Goal: Task Accomplishment & Management: Complete application form

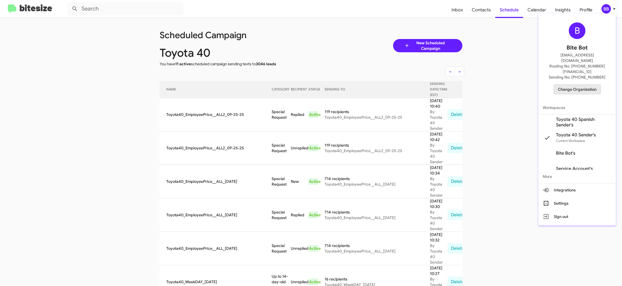
click at [570, 85] on span "Change Organization" at bounding box center [577, 89] width 39 height 9
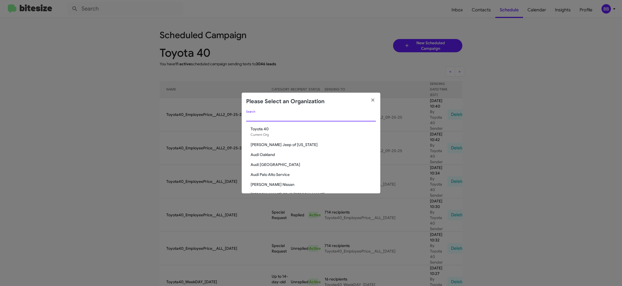
click at [278, 119] on input "Search" at bounding box center [311, 117] width 130 height 4
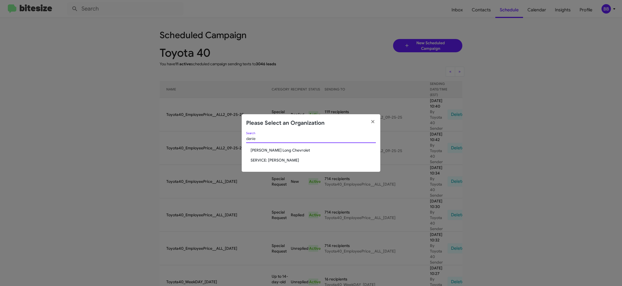
type input "danie"
click at [277, 152] on span "[PERSON_NAME] Long Chevrolet" at bounding box center [312, 151] width 125 height 6
click at [279, 149] on span "[PERSON_NAME] Long Chevrolet" at bounding box center [312, 151] width 125 height 6
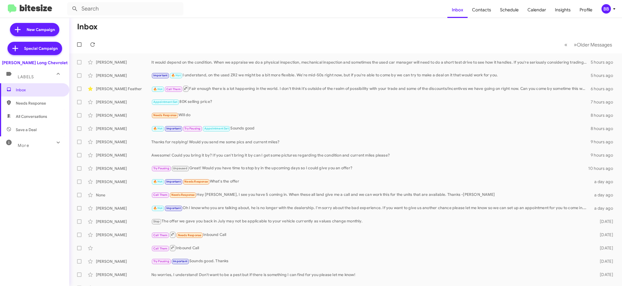
click at [606, 9] on div "BB" at bounding box center [605, 8] width 9 height 9
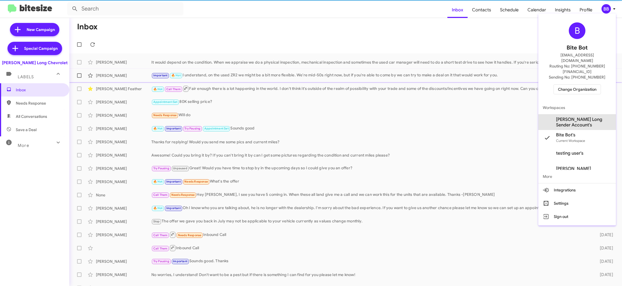
drag, startPoint x: 565, startPoint y: 108, endPoint x: 528, endPoint y: 78, distance: 47.7
click at [565, 117] on span "[PERSON_NAME] Long Sender Account's" at bounding box center [583, 122] width 55 height 11
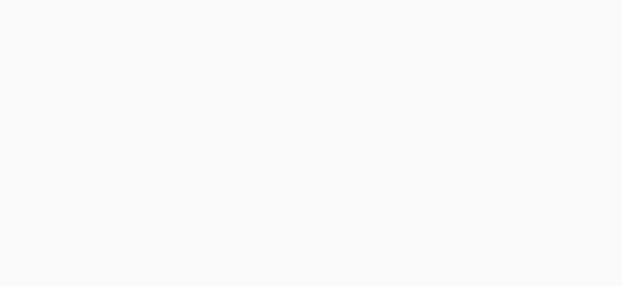
click at [478, 10] on body at bounding box center [311, 143] width 622 height 286
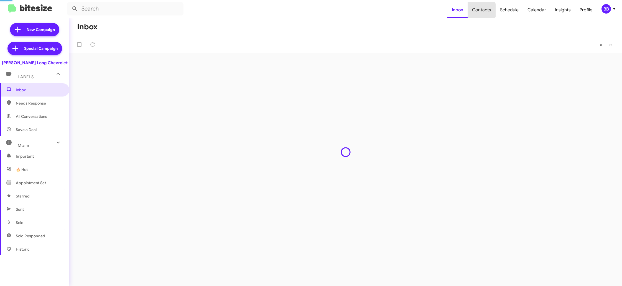
click at [478, 10] on span "Contacts" at bounding box center [481, 10] width 28 height 16
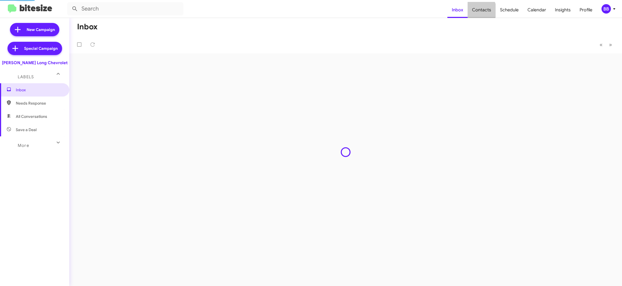
click at [478, 11] on span "Contacts" at bounding box center [481, 10] width 28 height 16
type input "in:groups"
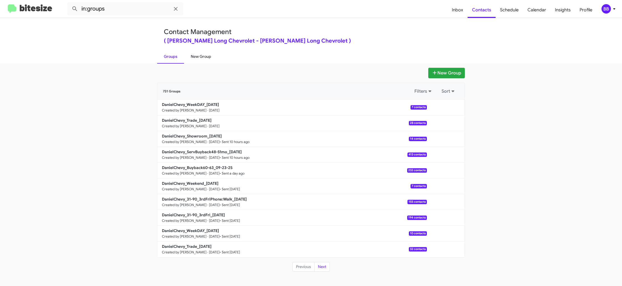
click at [195, 61] on link "New Group" at bounding box center [201, 56] width 34 height 14
click at [199, 58] on link "New Group" at bounding box center [201, 56] width 34 height 14
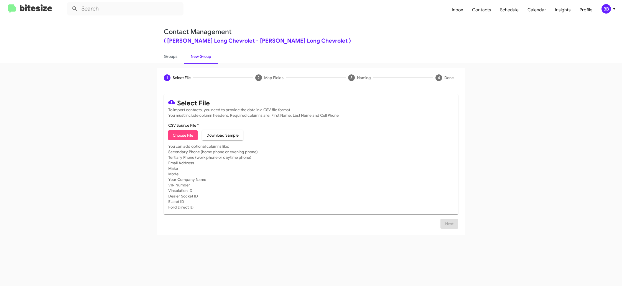
click at [171, 66] on div "1 Select File 2 Map Fields 3 Naming 4 Done Select File To import contacts, you …" at bounding box center [311, 174] width 622 height 223
drag, startPoint x: 171, startPoint y: 59, endPoint x: 201, endPoint y: 58, distance: 29.9
click at [171, 59] on link "Groups" at bounding box center [170, 56] width 27 height 14
type input "in:groups"
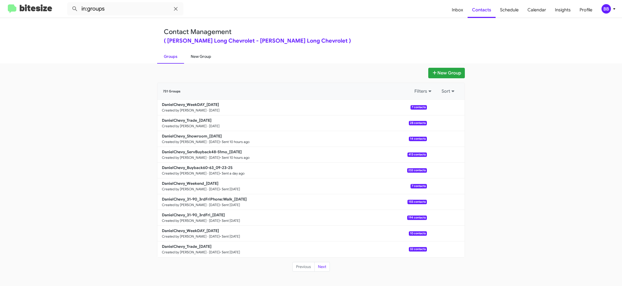
click at [199, 59] on link "New Group" at bounding box center [201, 56] width 34 height 14
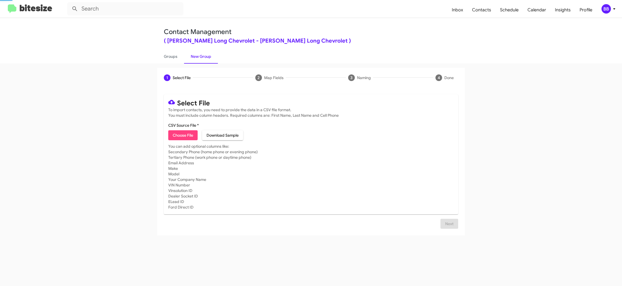
click at [199, 58] on link "New Group" at bounding box center [201, 56] width 34 height 14
click at [173, 138] on span "Choose File" at bounding box center [183, 135] width 21 height 10
type input "DanielChevy_Fall__ALL_[DATE]"
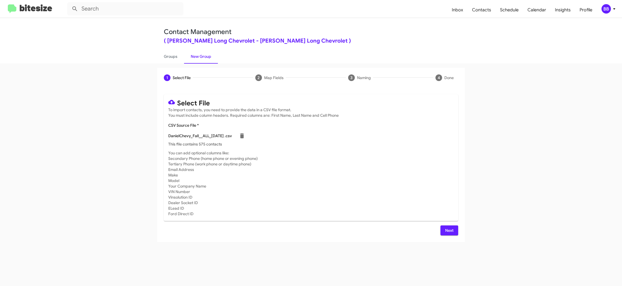
click at [448, 230] on span "Next" at bounding box center [449, 231] width 9 height 10
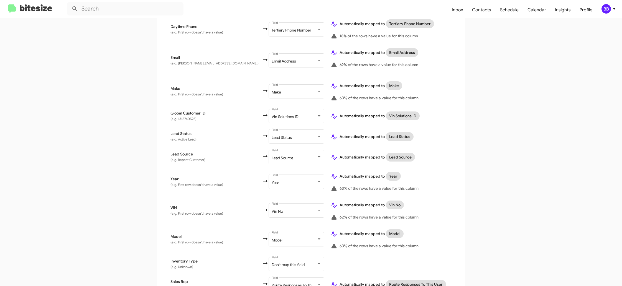
scroll to position [284, 0]
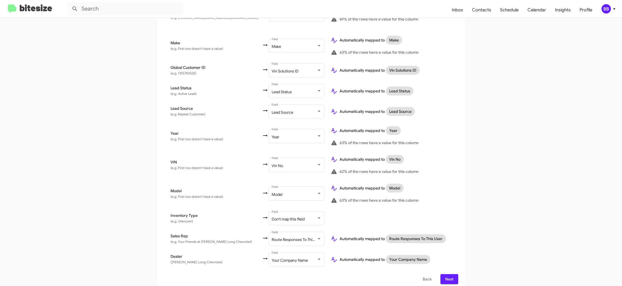
click at [612, 10] on icon at bounding box center [614, 9] width 7 height 7
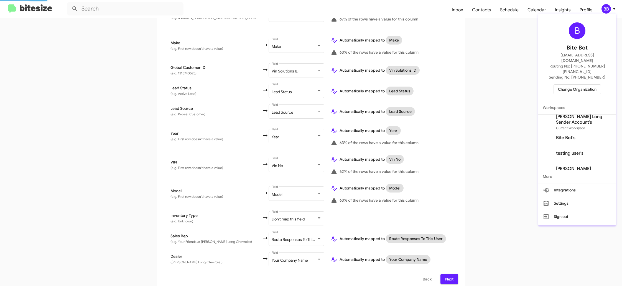
click at [612, 10] on div at bounding box center [311, 143] width 622 height 286
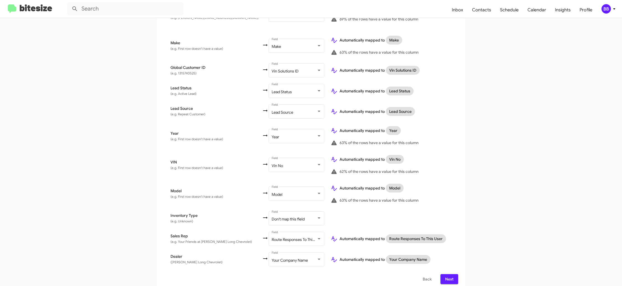
click at [449, 276] on span "Next" at bounding box center [449, 280] width 9 height 10
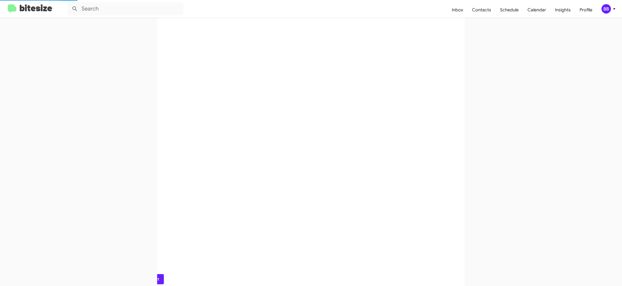
scroll to position [0, 0]
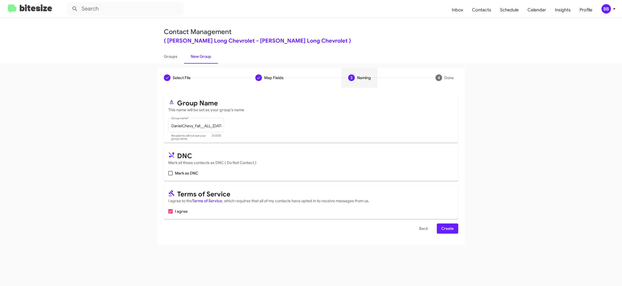
click at [447, 229] on span "Create" at bounding box center [447, 229] width 12 height 10
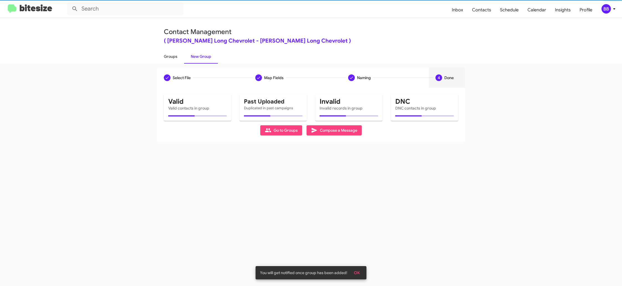
click at [171, 55] on link "Groups" at bounding box center [170, 56] width 27 height 14
type input "in:groups"
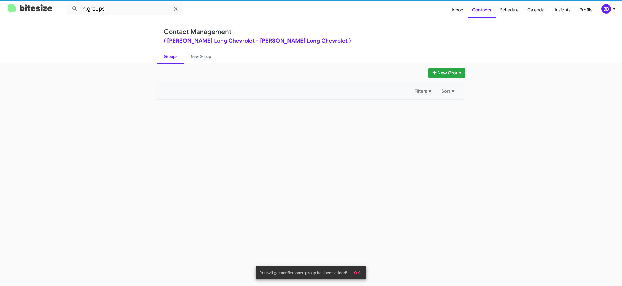
click at [171, 55] on link "Groups" at bounding box center [170, 56] width 27 height 14
drag, startPoint x: 171, startPoint y: 55, endPoint x: 186, endPoint y: 56, distance: 14.4
click at [172, 55] on link "Groups" at bounding box center [170, 56] width 27 height 14
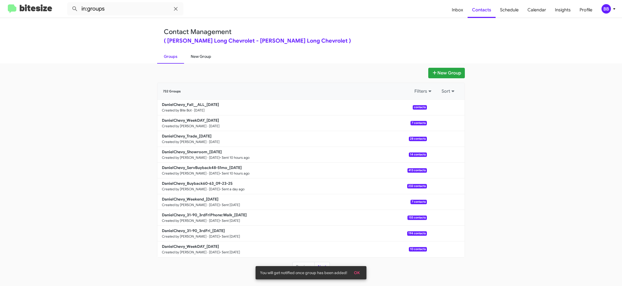
click at [186, 56] on link "New Group" at bounding box center [201, 56] width 34 height 14
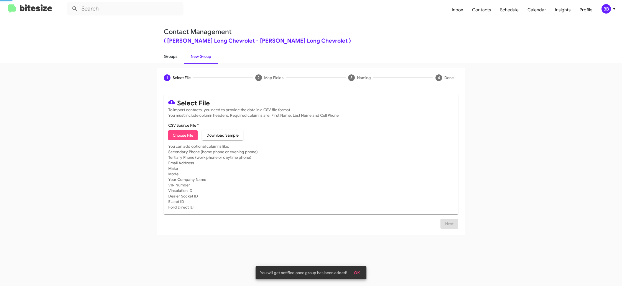
click at [176, 55] on link "Groups" at bounding box center [170, 56] width 27 height 14
type input "in:groups"
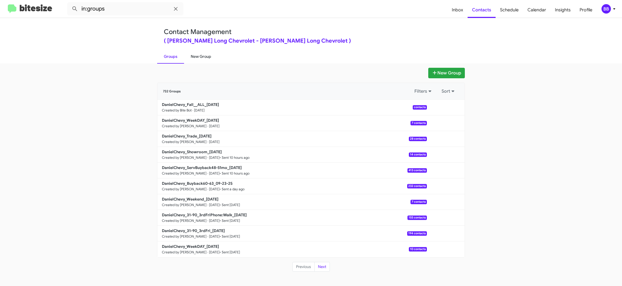
click at [195, 52] on link "New Group" at bounding box center [201, 56] width 34 height 14
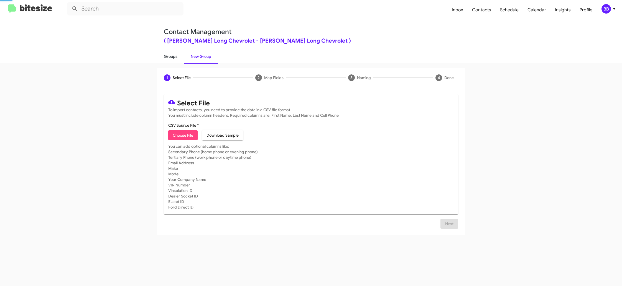
click at [164, 56] on link "Groups" at bounding box center [170, 56] width 27 height 14
type input "in:groups"
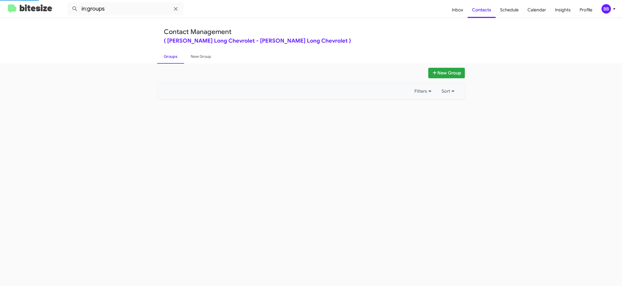
click at [164, 56] on link "Groups" at bounding box center [170, 56] width 27 height 14
drag, startPoint x: 164, startPoint y: 56, endPoint x: 199, endPoint y: 57, distance: 34.4
click at [165, 55] on link "Groups" at bounding box center [170, 56] width 27 height 14
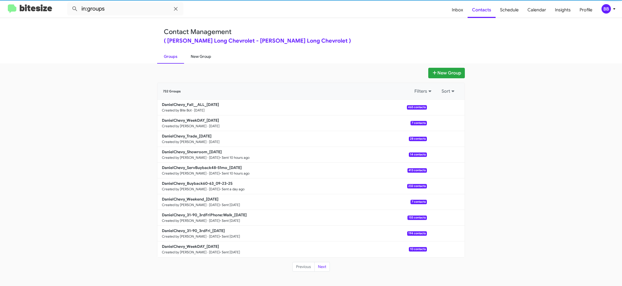
click at [199, 57] on link "New Group" at bounding box center [201, 56] width 34 height 14
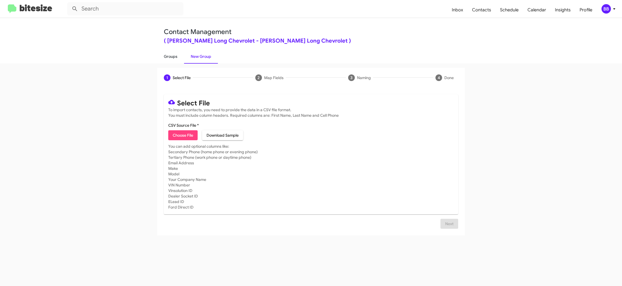
click at [177, 59] on link "Groups" at bounding box center [170, 56] width 27 height 14
type input "in:groups"
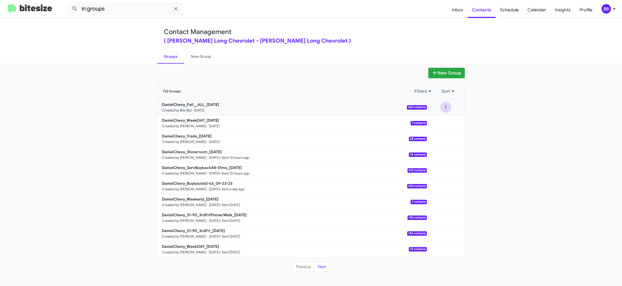
drag, startPoint x: 449, startPoint y: 105, endPoint x: 447, endPoint y: 108, distance: 3.2
click at [449, 105] on button at bounding box center [445, 107] width 11 height 11
click at [444, 124] on button "View contacts" at bounding box center [429, 122] width 44 height 13
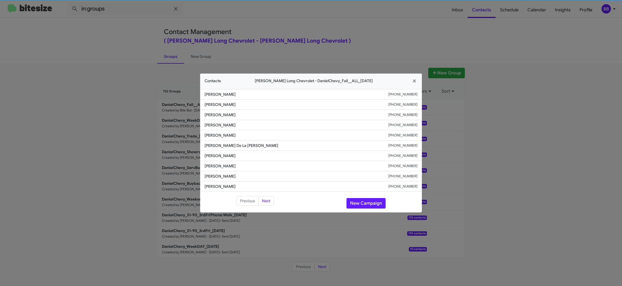
click at [212, 139] on li "[PERSON_NAME] [PHONE_NUMBER]" at bounding box center [311, 135] width 222 height 10
copy span "[PERSON_NAME]"
click at [361, 202] on button "New Campaign" at bounding box center [365, 203] width 39 height 11
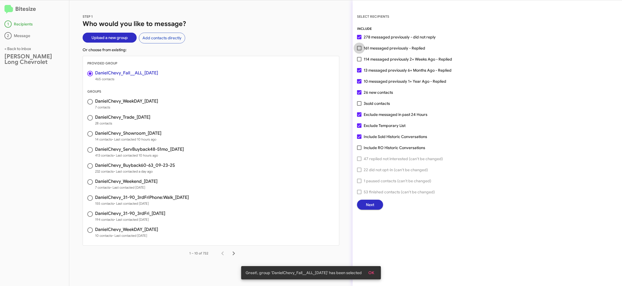
click at [360, 47] on span at bounding box center [359, 48] width 4 height 4
click at [359, 50] on input "161 messaged previously - Replied" at bounding box center [359, 50] width 0 height 0
checkbox input "true"
click at [371, 202] on span "Next" at bounding box center [370, 205] width 8 height 10
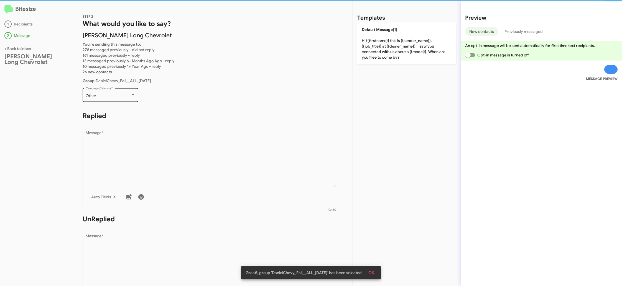
click at [112, 93] on div "Other Campaign Category *" at bounding box center [111, 94] width 50 height 15
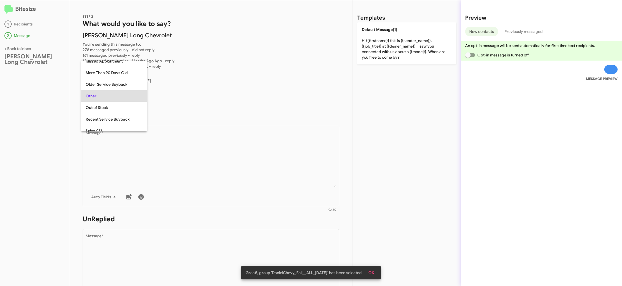
scroll to position [173, 0]
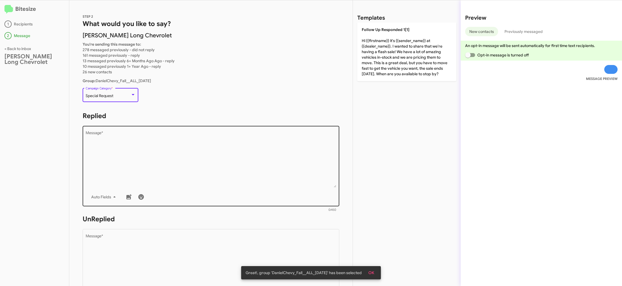
click at [162, 167] on textarea "Message *" at bounding box center [211, 159] width 251 height 57
paste textarea ""Hi {{firstname}} it's {{sender_name}} at {{dealer_name}}. Fall into savings [D…"
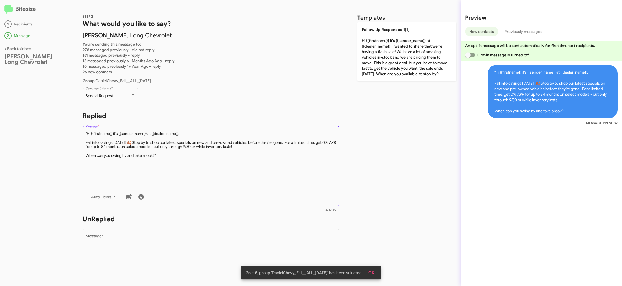
type textarea ""Hi {{firstname}} it's {{sender_name}} at {{dealer_name}}. Fall into savings [D…"
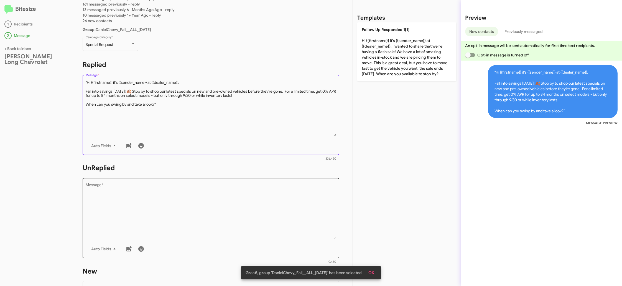
scroll to position [57, 0]
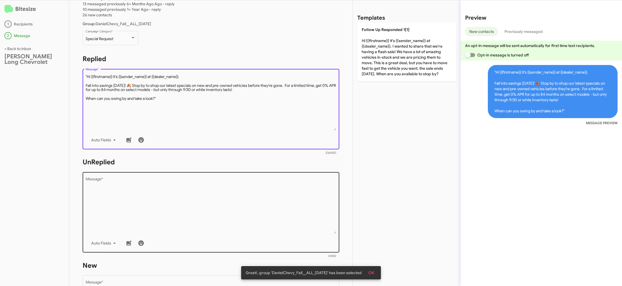
click at [211, 200] on textarea "Message *" at bounding box center [211, 206] width 251 height 57
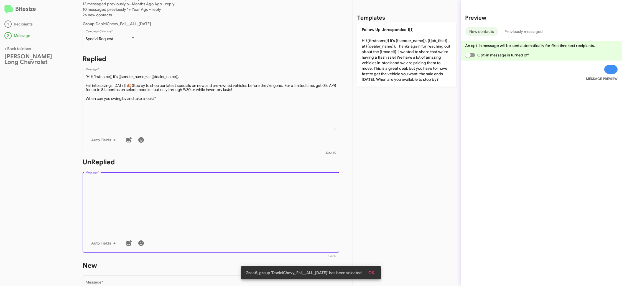
paste textarea ""Hi {{firstname}} it's {{sender_name}}, {{job_title}} at {{dealer_name}}. Thank…"
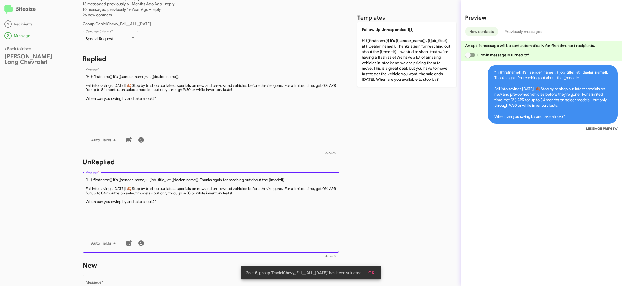
type textarea ""Hi {{firstname}} it's {{sender_name}}, {{job_title}} at {{dealer_name}}. Thank…"
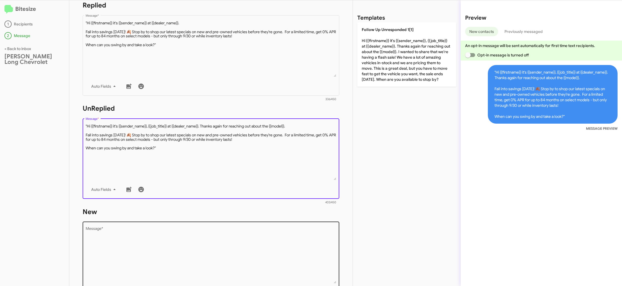
scroll to position [128, 0]
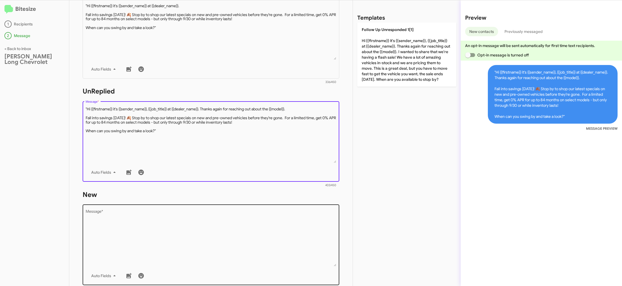
click at [242, 218] on textarea "Message *" at bounding box center [211, 238] width 251 height 57
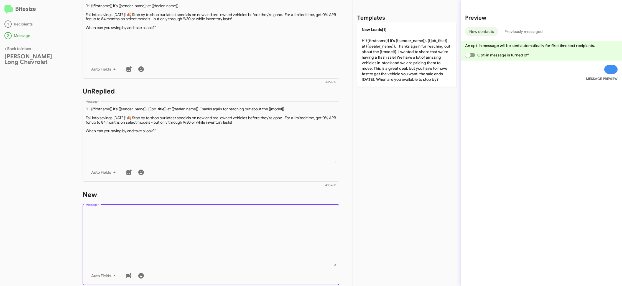
paste textarea ""Hi {{firstname}} it's {{sender_name}}, {{job_title}} at {{dealer_name}}. Thank…"
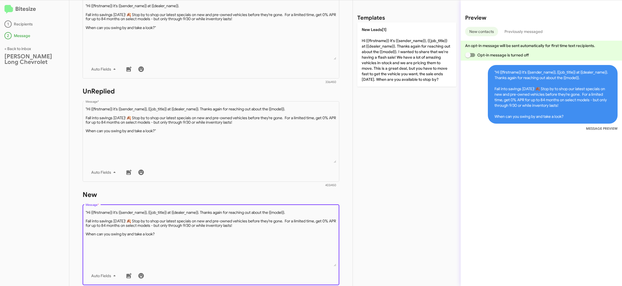
click at [87, 213] on textarea "Message *" at bounding box center [211, 238] width 251 height 57
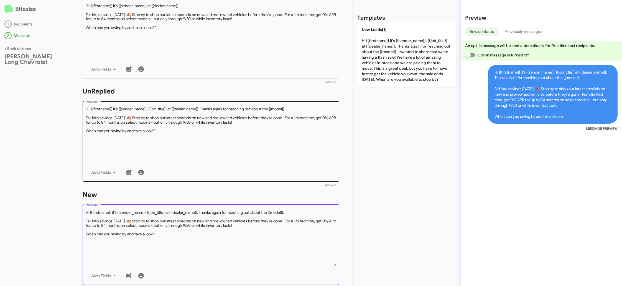
type textarea "Hi {{firstname}} it's {{sender_name}}, {{job_title}} at {{dealer_name}}. Thanks…"
click at [121, 146] on textarea "Message *" at bounding box center [211, 135] width 251 height 57
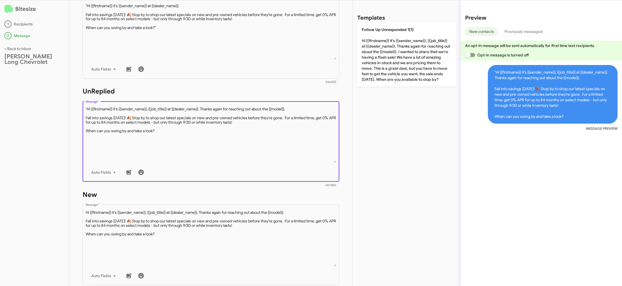
scroll to position [128, 0]
click at [86, 110] on textarea "Message *" at bounding box center [211, 134] width 251 height 57
type textarea "Hi {{firstname}} it's {{sender_name}}, {{job_title}} at {{dealer_name}}. Thanks…"
click at [139, 42] on textarea "Message *" at bounding box center [211, 31] width 251 height 57
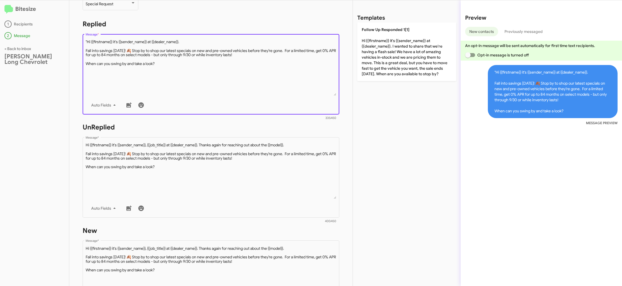
scroll to position [90, 0]
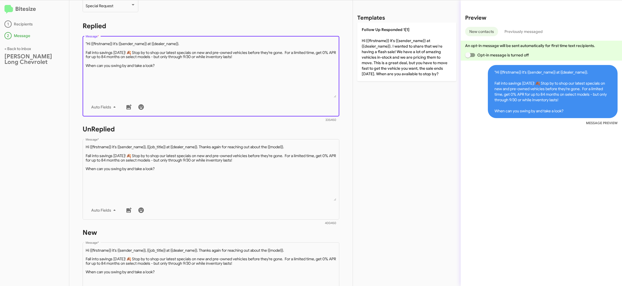
click at [86, 43] on textarea "Message *" at bounding box center [211, 69] width 251 height 57
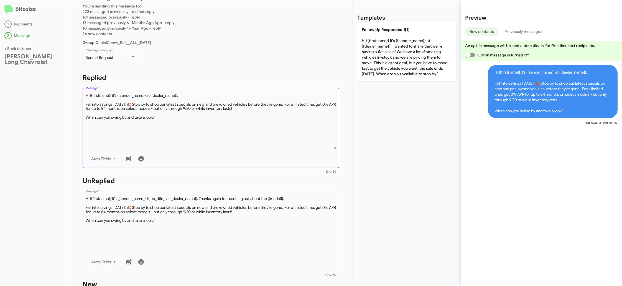
scroll to position [30, 0]
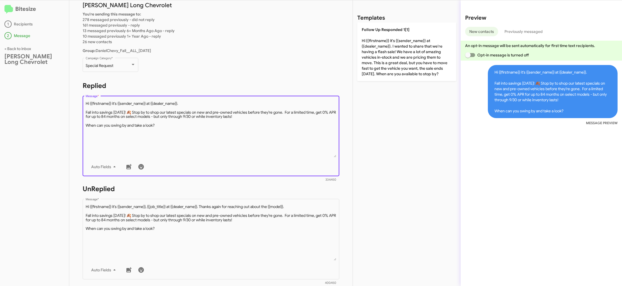
type textarea "Hi {{firstname}} it's {{sender_name}} at {{dealer_name}}. Fall into savings [DA…"
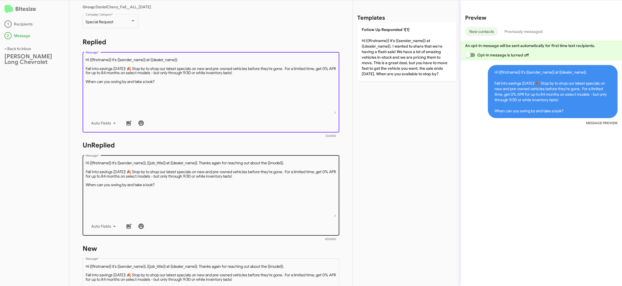
scroll to position [205, 0]
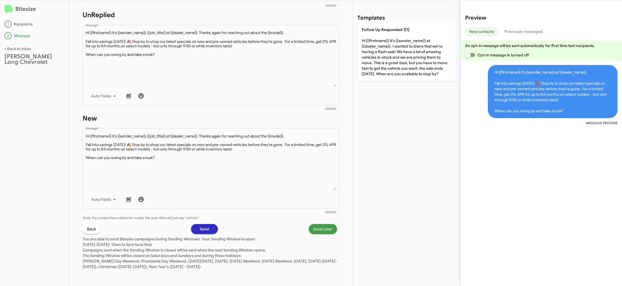
click at [332, 233] on button "Send Later" at bounding box center [323, 229] width 28 height 10
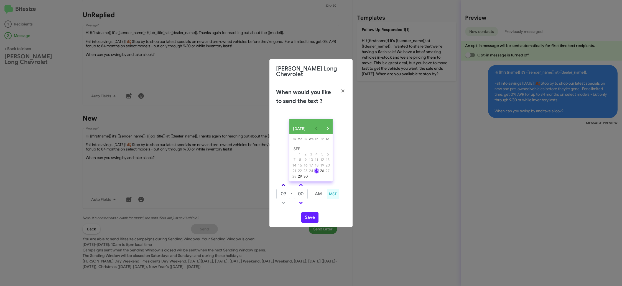
click at [283, 185] on span at bounding box center [283, 186] width 4 height 4
drag, startPoint x: 283, startPoint y: 185, endPoint x: 294, endPoint y: 183, distance: 11.4
click at [285, 184] on link at bounding box center [283, 185] width 10 height 6
type input "11"
click at [296, 183] on link at bounding box center [301, 185] width 10 height 6
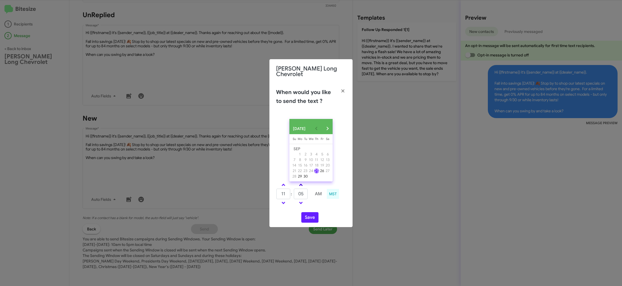
click at [298, 184] on link at bounding box center [301, 185] width 10 height 6
type input "10"
click at [309, 213] on button "Save" at bounding box center [309, 218] width 17 height 11
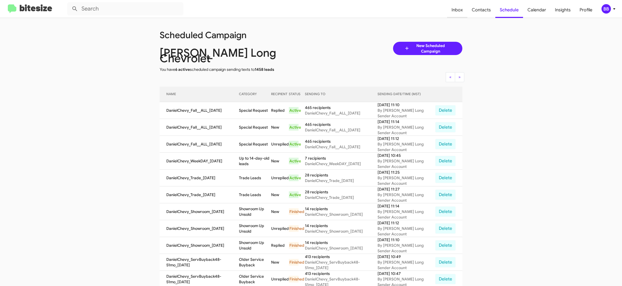
click at [454, 6] on span "Inbox" at bounding box center [457, 10] width 20 height 16
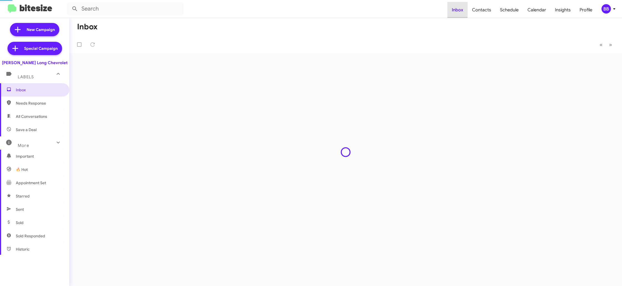
click at [454, 6] on span "Inbox" at bounding box center [457, 10] width 20 height 16
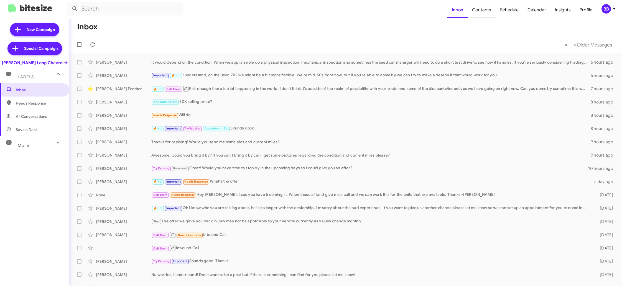
click at [472, 14] on span "Contacts" at bounding box center [481, 10] width 28 height 16
type input "in:groups"
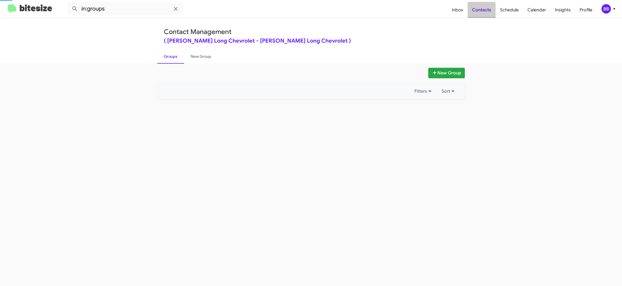
click at [472, 14] on span "Contacts" at bounding box center [481, 10] width 28 height 16
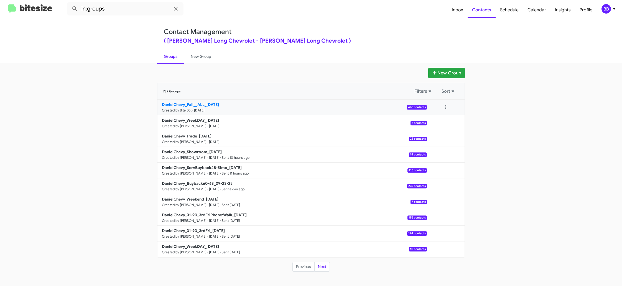
click at [173, 104] on b "DanielChevy_Fall__ALL_[DATE]" at bounding box center [190, 104] width 57 height 5
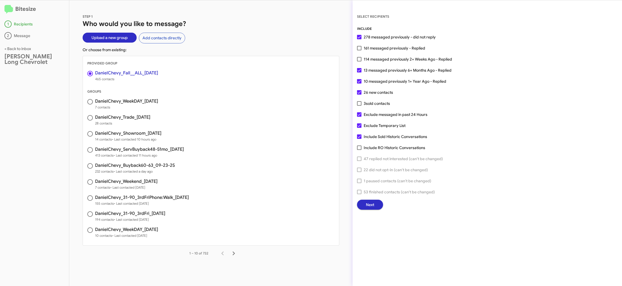
click at [367, 206] on span "Next" at bounding box center [370, 205] width 8 height 10
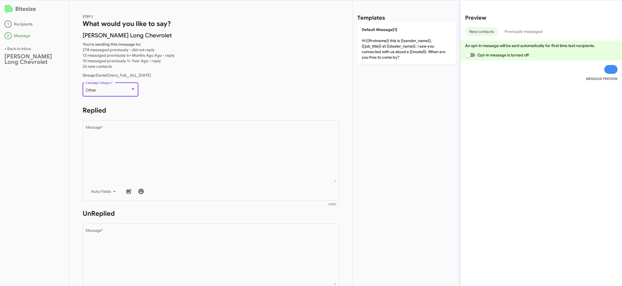
click at [102, 90] on div "Other" at bounding box center [108, 90] width 45 height 4
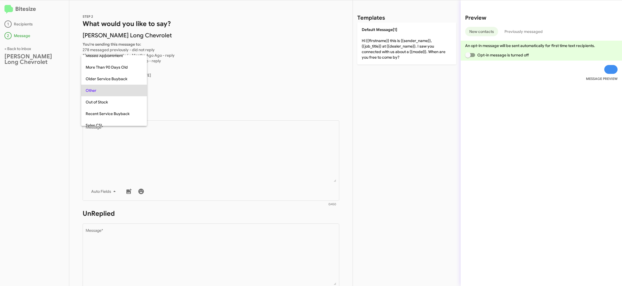
drag, startPoint x: 318, startPoint y: 45, endPoint x: 325, endPoint y: 43, distance: 6.8
click at [316, 44] on div at bounding box center [311, 143] width 622 height 286
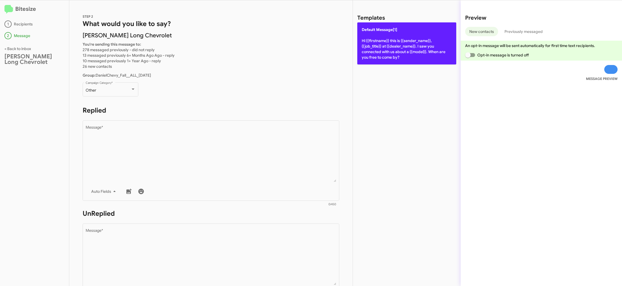
click at [397, 42] on p "Default Message[1] Hi {{firstname}} this is {{sender_name}}, {{job_title}} at {…" at bounding box center [406, 43] width 99 height 42
type textarea "Hi {{firstname}} this is {{sender_name}}, {{job_title}} at {{dealer_name}}. I s…"
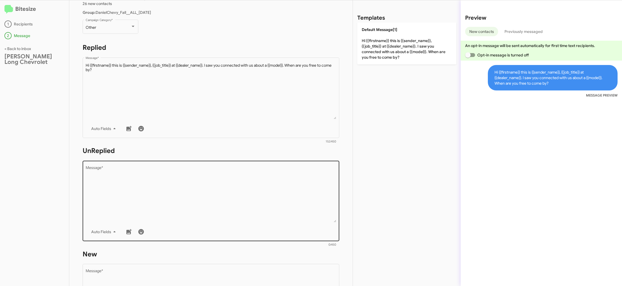
scroll to position [71, 0]
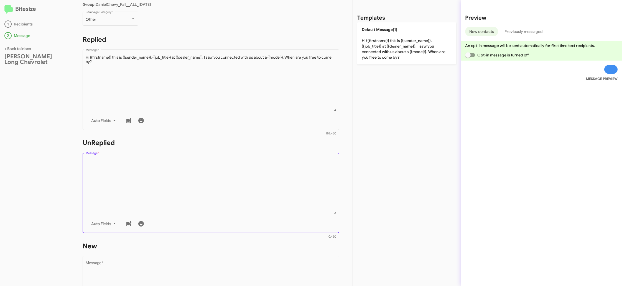
drag, startPoint x: 255, startPoint y: 191, endPoint x: 357, endPoint y: 106, distance: 132.8
click at [255, 191] on textarea "Message *" at bounding box center [211, 186] width 251 height 57
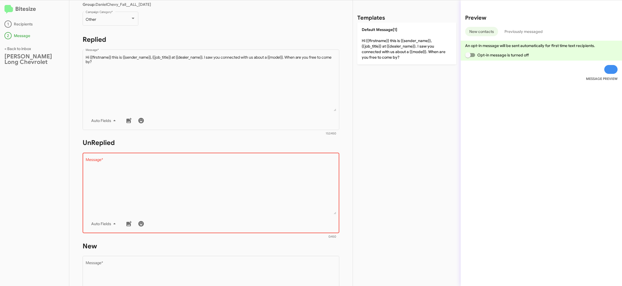
drag, startPoint x: 401, startPoint y: 41, endPoint x: 265, endPoint y: 148, distance: 173.4
click at [400, 41] on p "Default Message[1] Hi {{firstname}} this is {{sender_name}}, {{job_title}} at {…" at bounding box center [406, 43] width 99 height 42
type textarea "Hi {{firstname}} this is {{sender_name}}, {{job_title}} at {{dealer_name}}. I s…"
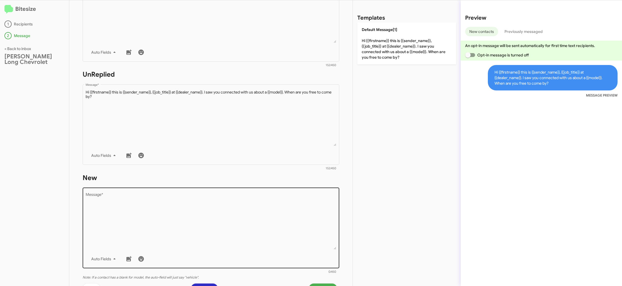
scroll to position [152, 0]
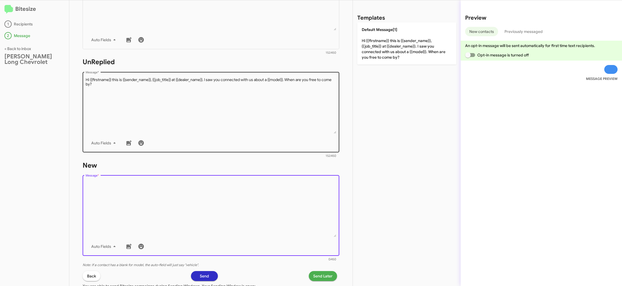
drag, startPoint x: 244, startPoint y: 211, endPoint x: 338, endPoint y: 136, distance: 119.5
click at [244, 210] on textarea "Message *" at bounding box center [211, 209] width 251 height 57
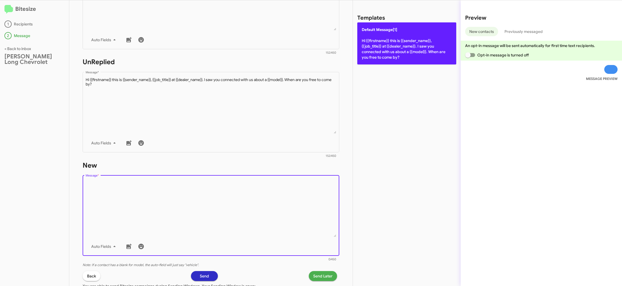
click at [376, 54] on p "Default Message[1] Hi {{firstname}} this is {{sender_name}}, {{job_title}} at {…" at bounding box center [406, 43] width 99 height 42
type textarea "Hi {{firstname}} this is {{sender_name}}, {{job_title}} at {{dealer_name}}. I s…"
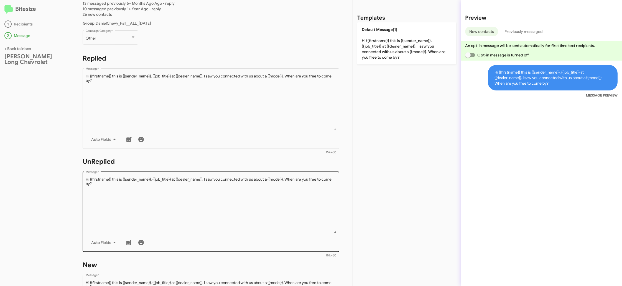
scroll to position [0, 0]
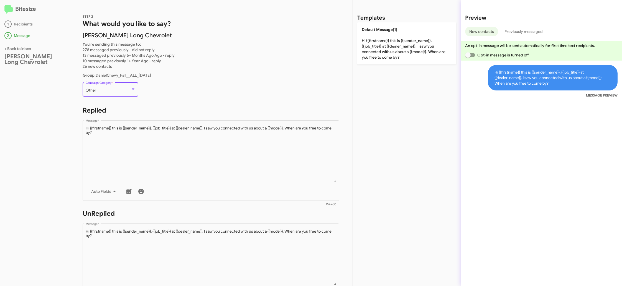
click at [112, 90] on div "Other" at bounding box center [108, 90] width 45 height 4
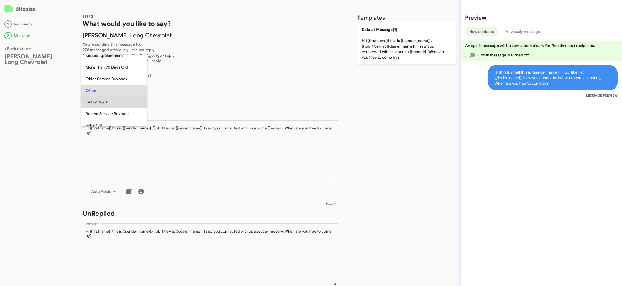
click at [113, 104] on span "Out of Stock" at bounding box center [114, 102] width 57 height 12
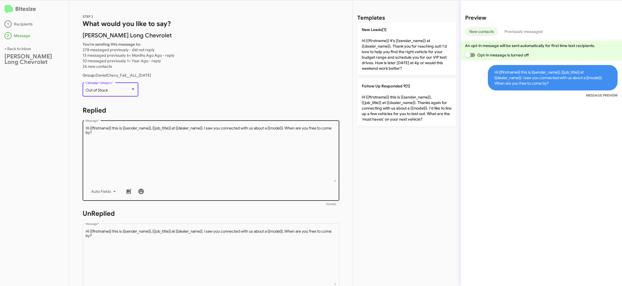
click at [290, 147] on textarea "Message *" at bounding box center [211, 154] width 251 height 57
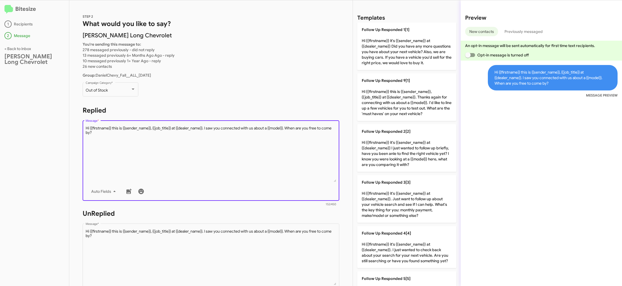
drag, startPoint x: 204, startPoint y: 144, endPoint x: 208, endPoint y: 143, distance: 4.1
click at [206, 143] on textarea "Message *" at bounding box center [211, 154] width 251 height 57
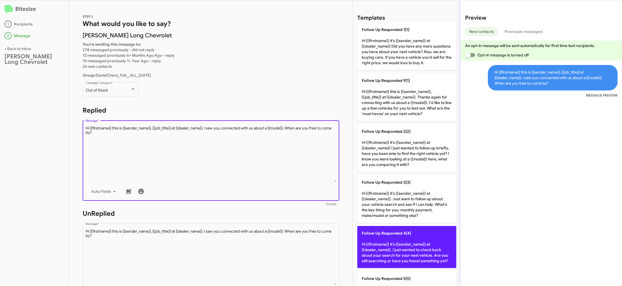
click at [406, 248] on p "Follow Up Responded 4[4] Hi {{firstname}} it's {{sender_name}} at {{dealer_name…" at bounding box center [406, 247] width 99 height 42
type textarea "Hi {{firstname}} it's {{sender_name}} at {{dealer_name}}. I just wanted to chec…"
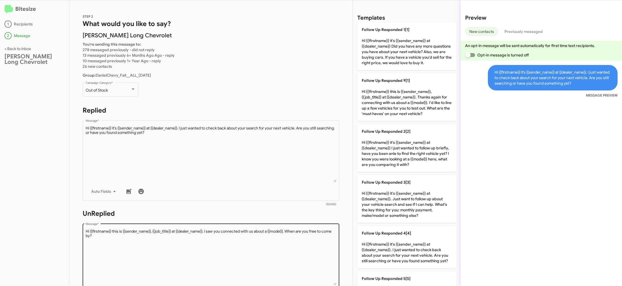
drag, startPoint x: 272, startPoint y: 257, endPoint x: 343, endPoint y: 155, distance: 124.2
click at [272, 257] on textarea "Message *" at bounding box center [211, 257] width 251 height 57
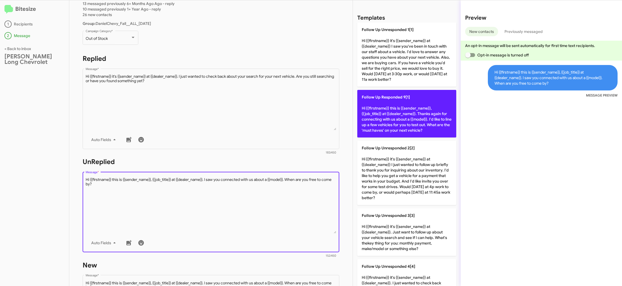
scroll to position [63, 0]
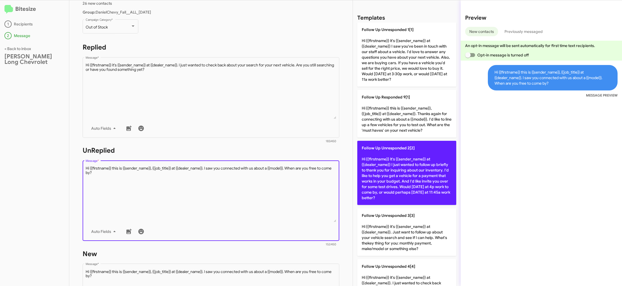
click at [399, 155] on p "Follow Up Unresponded 2[2] Hi {{firstname}} it's {{sender_name}} at {{dealer_na…" at bounding box center [406, 173] width 99 height 64
type textarea "Hi {{firstname}} it's {{sender_name}} at {{dealer_name}} I just wanted to follo…"
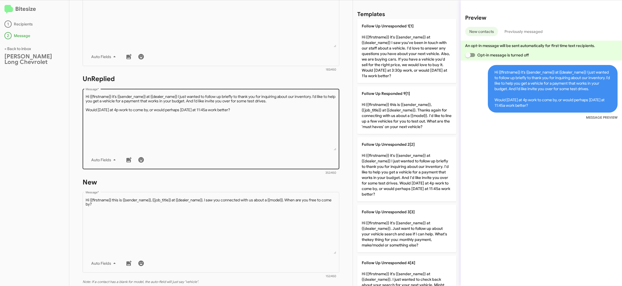
scroll to position [140, 0]
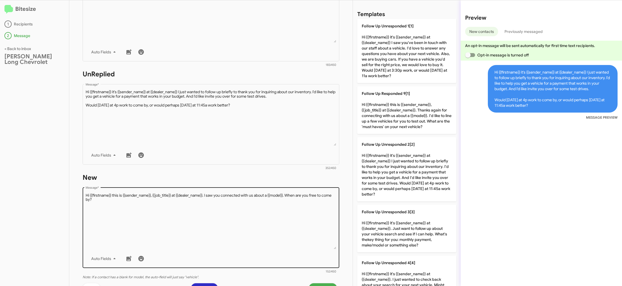
click at [288, 212] on textarea "Message *" at bounding box center [211, 221] width 251 height 57
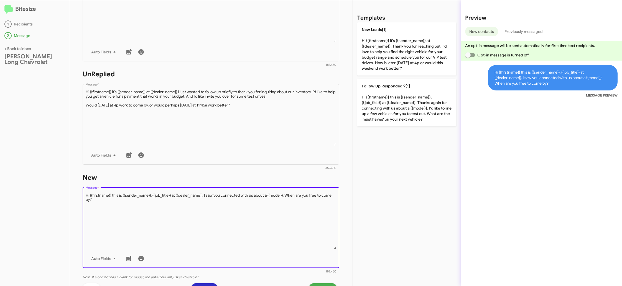
scroll to position [0, 0]
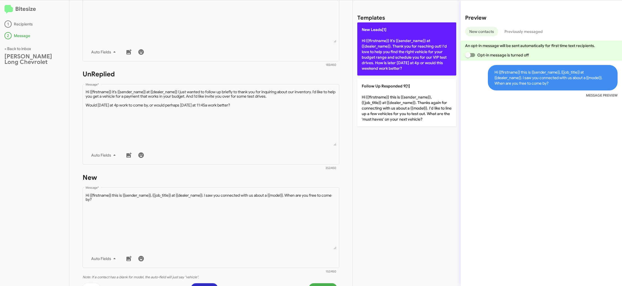
click at [390, 61] on p "New Leads[1] Hi {{firstname}} it's {{sender_name}} at {{dealer_name}}. Thank yo…" at bounding box center [406, 48] width 99 height 53
type textarea "Hi {{firstname}} it's {{sender_name}} at {{dealer_name}}. Thank you for reachin…"
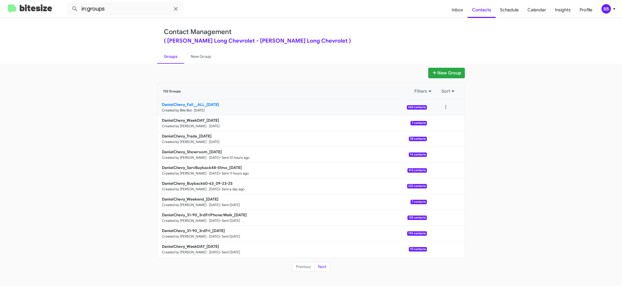
click at [198, 109] on small "Created by Bite Bot · [DATE]" at bounding box center [183, 110] width 43 height 4
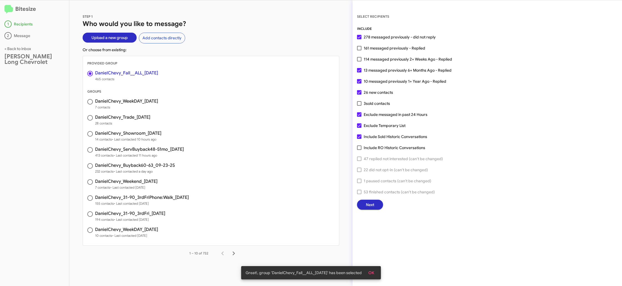
click at [372, 204] on span "Next" at bounding box center [370, 205] width 8 height 10
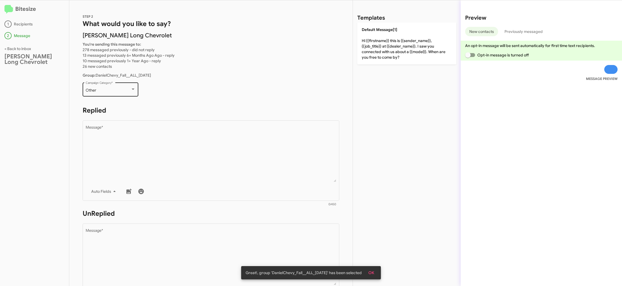
click at [107, 93] on div "Other Campaign Category *" at bounding box center [111, 88] width 50 height 15
drag, startPoint x: 189, startPoint y: 144, endPoint x: 324, endPoint y: 102, distance: 141.5
click at [189, 143] on textarea "Message *" at bounding box center [211, 154] width 251 height 57
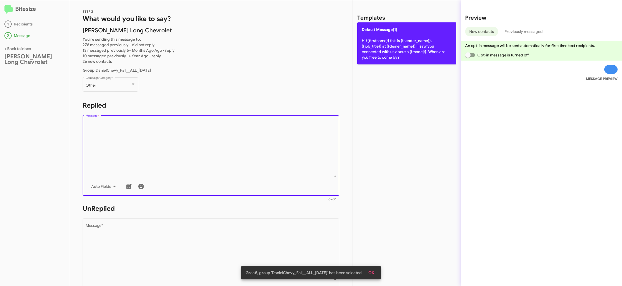
click at [391, 42] on p "Default Message[1] Hi {{firstname}} this is {{sender_name}}, {{job_title}} at {…" at bounding box center [406, 43] width 99 height 42
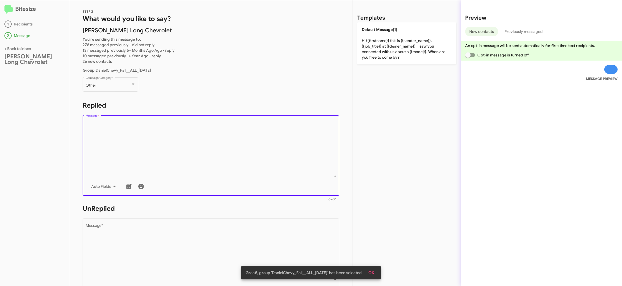
type textarea "Hi {{firstname}} this is {{sender_name}}, {{job_title}} at {{dealer_name}}. I s…"
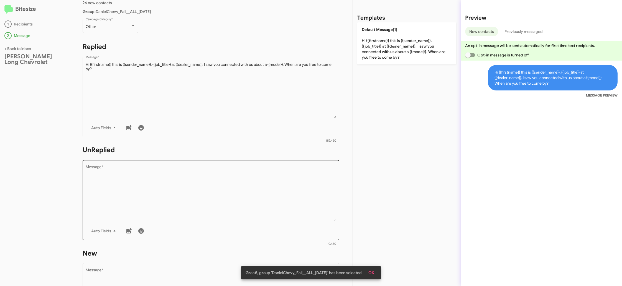
drag, startPoint x: 249, startPoint y: 215, endPoint x: 299, endPoint y: 103, distance: 122.1
click at [249, 214] on textarea "Message *" at bounding box center [211, 193] width 251 height 57
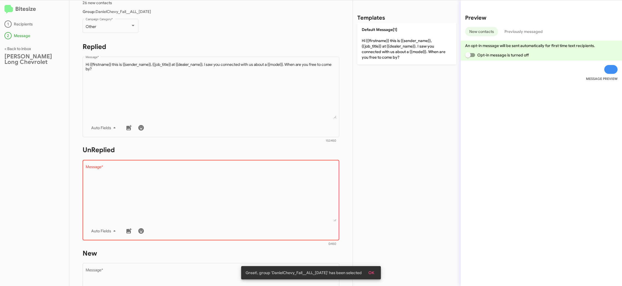
drag, startPoint x: 373, startPoint y: 36, endPoint x: 349, endPoint y: 86, distance: 55.6
click at [373, 36] on p "Default Message[1] Hi {{firstname}} this is {{sender_name}}, {{job_title}} at {…" at bounding box center [406, 43] width 99 height 42
type textarea "Hi {{firstname}} this is {{sender_name}}, {{job_title}} at {{dealer_name}}. I s…"
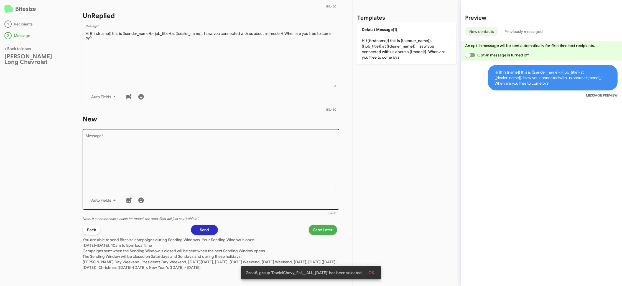
scroll to position [199, 0]
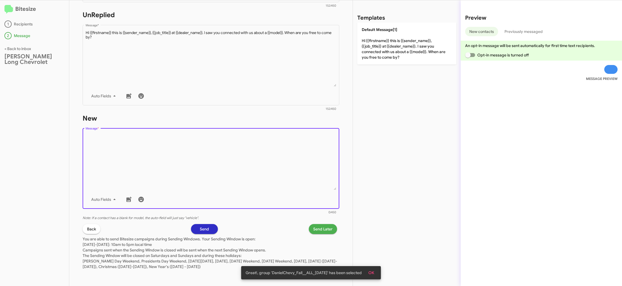
drag, startPoint x: 270, startPoint y: 183, endPoint x: 374, endPoint y: 93, distance: 138.1
click at [271, 182] on textarea "Message *" at bounding box center [211, 162] width 251 height 57
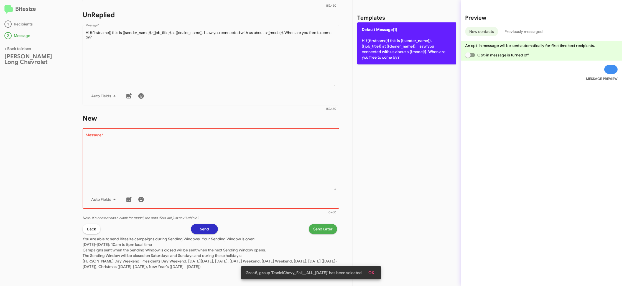
drag, startPoint x: 397, startPoint y: 52, endPoint x: 394, endPoint y: 55, distance: 4.7
click at [396, 50] on p "Default Message[1] Hi {{firstname}} this is {{sender_name}}, {{job_title}} at {…" at bounding box center [406, 43] width 99 height 42
type textarea "Hi {{firstname}} this is {{sender_name}}, {{job_title}} at {{dealer_name}}. I s…"
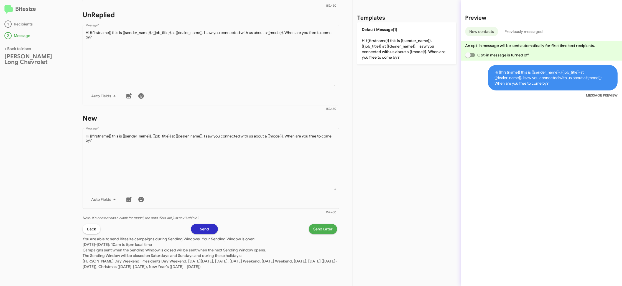
click at [327, 229] on span "Send Later" at bounding box center [322, 229] width 19 height 10
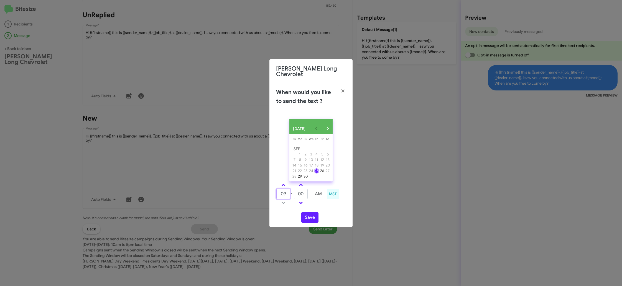
click at [281, 198] on input "09" at bounding box center [283, 194] width 14 height 11
click at [283, 182] on td at bounding box center [283, 185] width 14 height 7
click at [283, 184] on span at bounding box center [283, 186] width 4 height 4
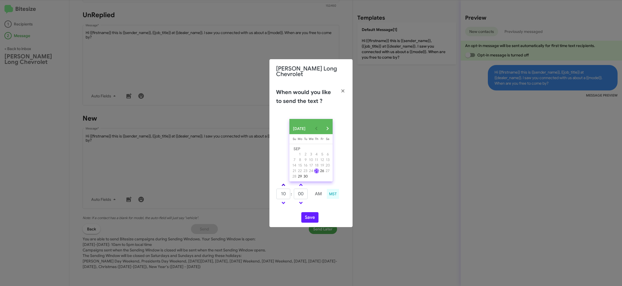
drag, startPoint x: 283, startPoint y: 183, endPoint x: 294, endPoint y: 186, distance: 10.8
click at [283, 184] on span at bounding box center [283, 186] width 4 height 4
type input "11"
click at [287, 195] on input "11" at bounding box center [283, 194] width 14 height 11
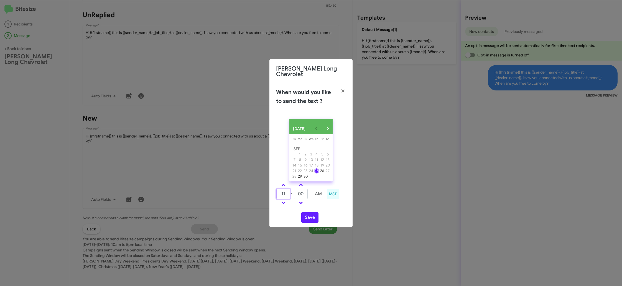
click at [287, 193] on input "11" at bounding box center [283, 194] width 14 height 11
type input "1"
click at [284, 185] on span at bounding box center [283, 186] width 4 height 4
click at [281, 204] on link at bounding box center [283, 203] width 10 height 6
click at [281, 180] on div "[DATE] [DATE] Su [DATE] Mo [DATE] Tu [DATE] We [DATE] Th [DATE] Fr [DATE] [DATE…" at bounding box center [310, 171] width 83 height 113
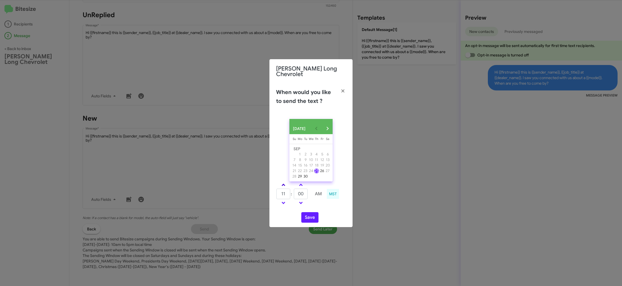
click at [285, 186] on link at bounding box center [283, 185] width 10 height 6
click at [285, 204] on link at bounding box center [283, 203] width 10 height 6
type input "01"
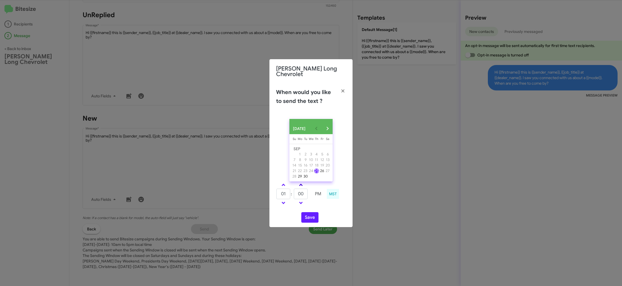
drag, startPoint x: 304, startPoint y: 185, endPoint x: 301, endPoint y: 184, distance: 3.8
click at [301, 184] on link at bounding box center [301, 185] width 10 height 6
click at [301, 184] on span at bounding box center [301, 186] width 4 height 4
click at [301, 201] on span at bounding box center [301, 203] width 4 height 4
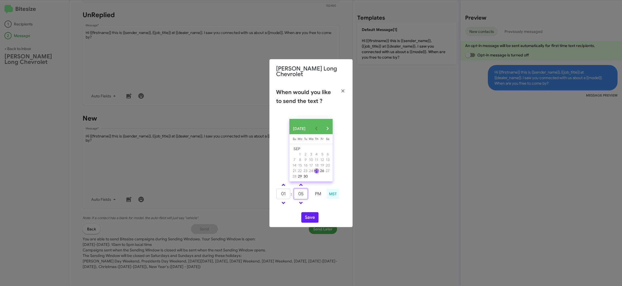
click at [302, 196] on input "05" at bounding box center [301, 194] width 14 height 11
type input "00"
type input "12"
click at [302, 196] on input "50" at bounding box center [301, 194] width 14 height 11
type input "55"
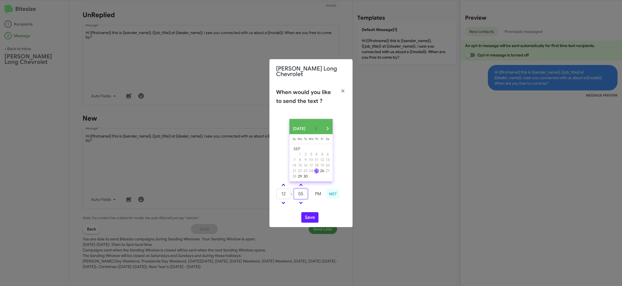
type input "01"
type input "0"
type input "19"
type input "12"
type input "55"
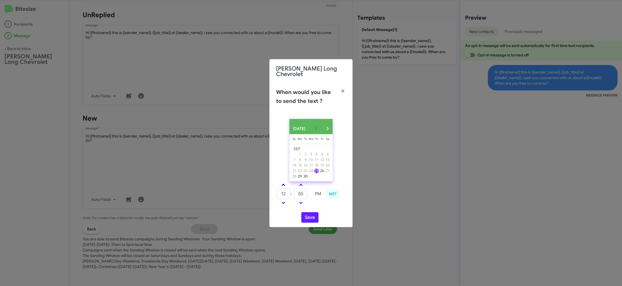
click at [286, 185] on link at bounding box center [283, 185] width 10 height 6
type input "01"
click at [303, 190] on input "55" at bounding box center [301, 194] width 14 height 11
type input "19"
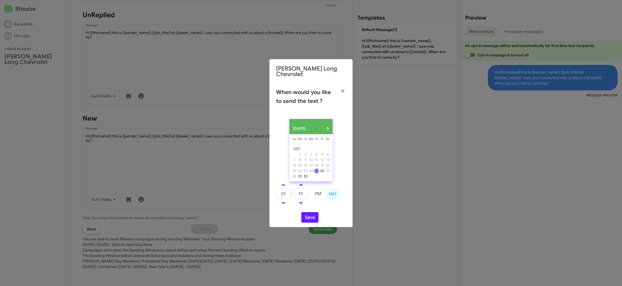
click at [330, 205] on div "01 : 19 PM MST" at bounding box center [311, 195] width 78 height 26
click at [334, 195] on div "MST" at bounding box center [333, 194] width 12 height 10
click at [333, 197] on div "MST" at bounding box center [333, 194] width 12 height 10
click at [333, 193] on div "MST" at bounding box center [333, 194] width 12 height 10
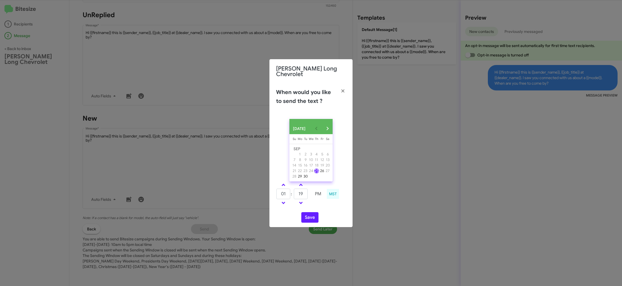
click at [332, 193] on div "MST" at bounding box center [333, 194] width 12 height 10
click at [332, 209] on div "[DATE] [DATE] Su [DATE] Mo [DATE] Tu [DATE] We [DATE] Th [DATE] Fr [DATE] [DATE…" at bounding box center [310, 171] width 83 height 113
click at [342, 89] on icon "button" at bounding box center [343, 91] width 6 height 5
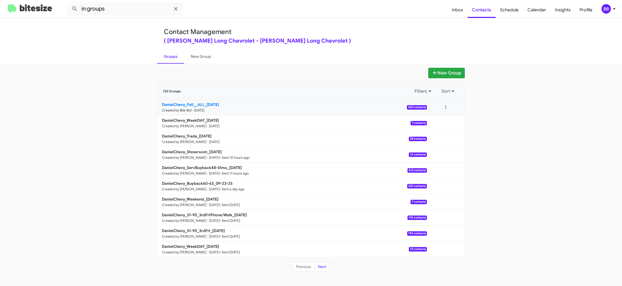
click at [193, 107] on p "DanielChevy_Fall__ALL_[DATE]" at bounding box center [292, 105] width 260 height 6
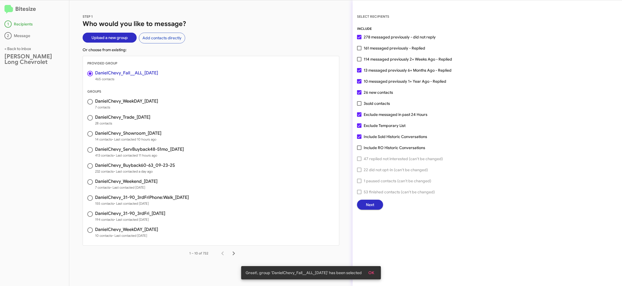
click at [373, 205] on span "Next" at bounding box center [370, 205] width 8 height 10
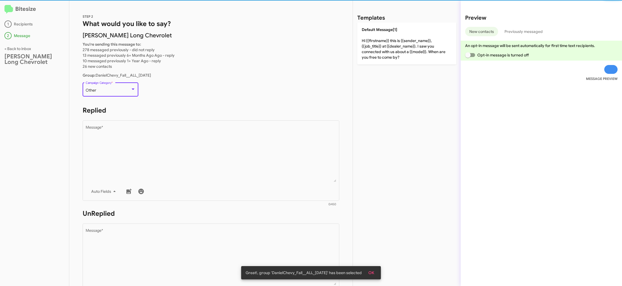
click at [114, 92] on div "Other" at bounding box center [108, 90] width 45 height 4
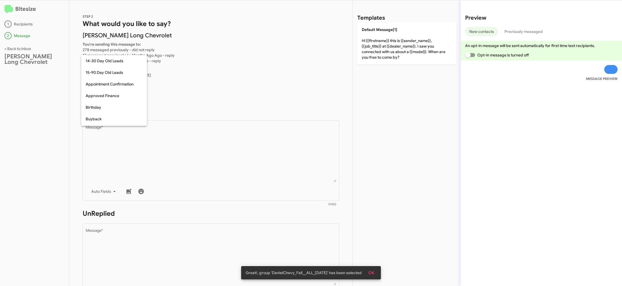
scroll to position [122, 0]
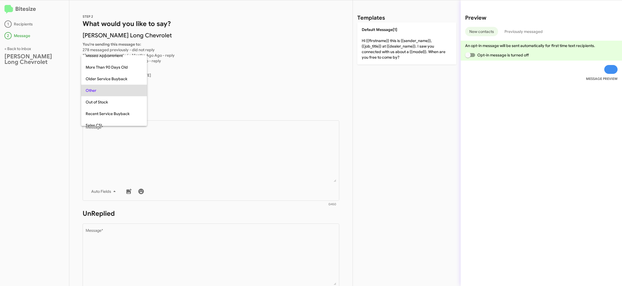
click at [275, 70] on div at bounding box center [311, 143] width 622 height 286
click at [88, 92] on span "Other" at bounding box center [91, 90] width 11 height 5
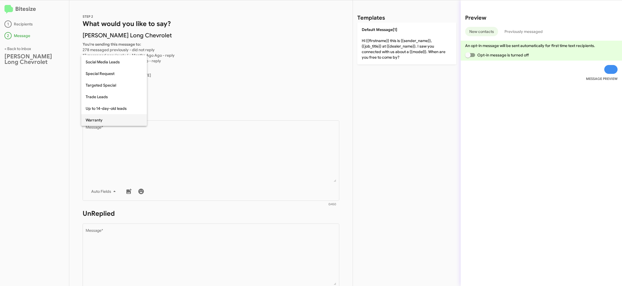
scroll to position [232, 0]
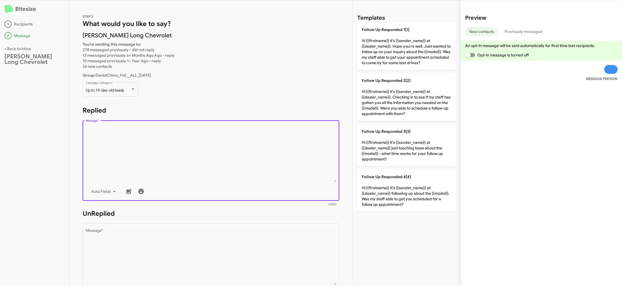
drag, startPoint x: 202, startPoint y: 143, endPoint x: 206, endPoint y: 139, distance: 6.5
click at [201, 143] on textarea "Message *" at bounding box center [211, 154] width 251 height 57
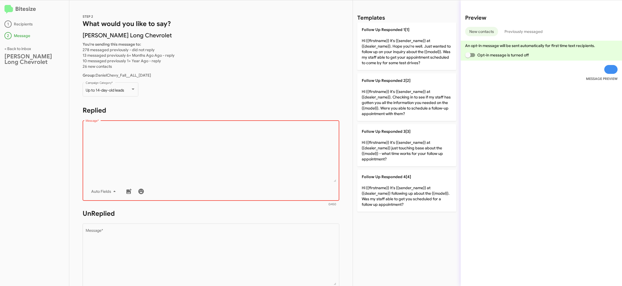
click at [220, 152] on textarea "Message *" at bounding box center [211, 154] width 251 height 57
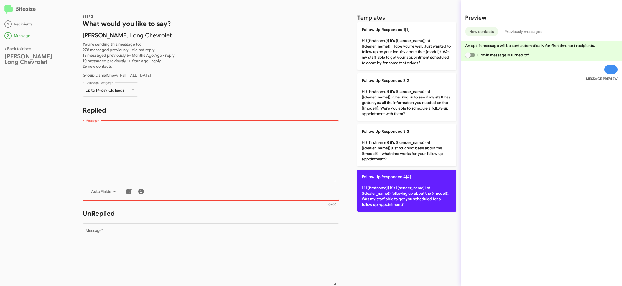
click at [406, 201] on p "Follow Up Responded 4[4] Hi {{firstname}} It's {{sender_name}} at {{dealer_name…" at bounding box center [406, 191] width 99 height 42
type textarea "Hi {{firstname}} It's {{sender_name}} at {{dealer_name}} following up about the…"
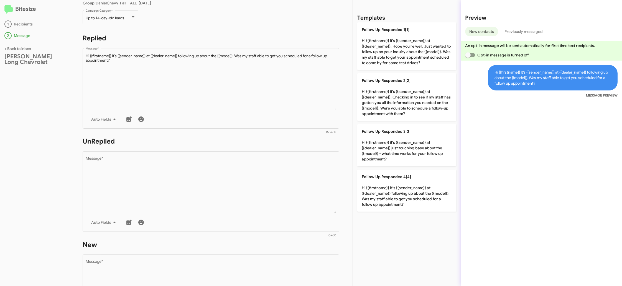
scroll to position [90, 0]
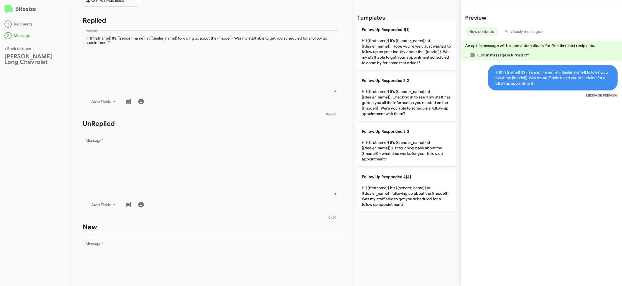
click at [230, 217] on div at bounding box center [207, 217] width 243 height 3
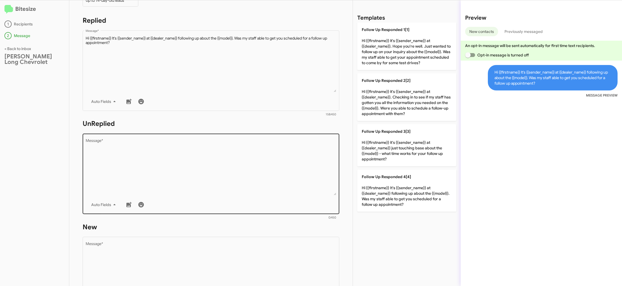
click at [258, 197] on div "Drop image here to insert Auto Fields Message *" at bounding box center [211, 174] width 251 height 82
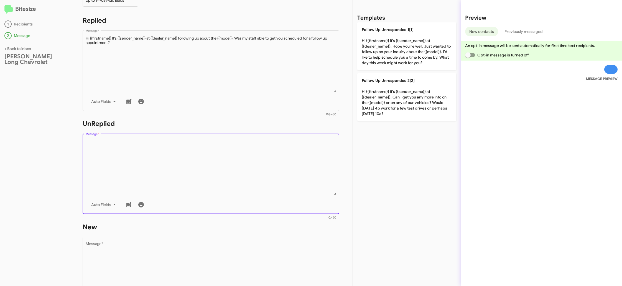
click at [257, 196] on div "Drop image here to insert Auto Fields Message *" at bounding box center [211, 174] width 251 height 82
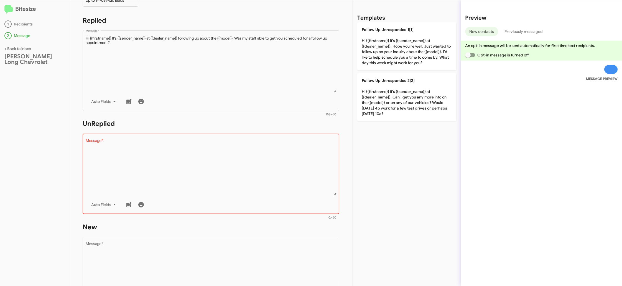
drag, startPoint x: 256, startPoint y: 196, endPoint x: 264, endPoint y: 182, distance: 15.5
click at [257, 191] on div "Drop image here to insert Auto Fields Message *" at bounding box center [211, 174] width 251 height 82
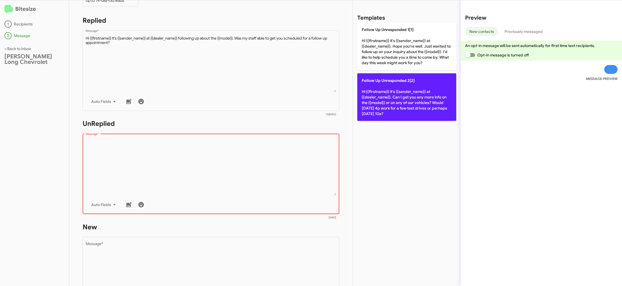
click at [390, 95] on p "Follow Up Unresponded 2[2] Hi {{firstname}} it's {{sender_name}} at {{dealer_na…" at bounding box center [406, 97] width 99 height 48
type textarea "Hi {{firstname}} it's {{sender_name}} at {{dealer_name}}. Can I get you any mor…"
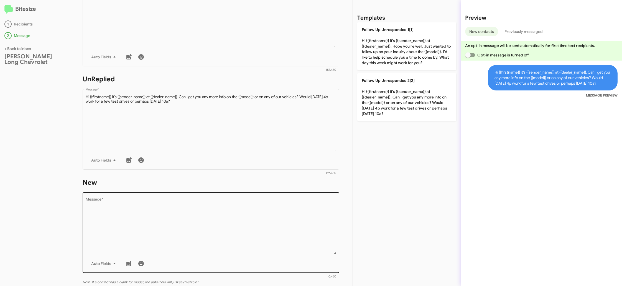
scroll to position [178, 0]
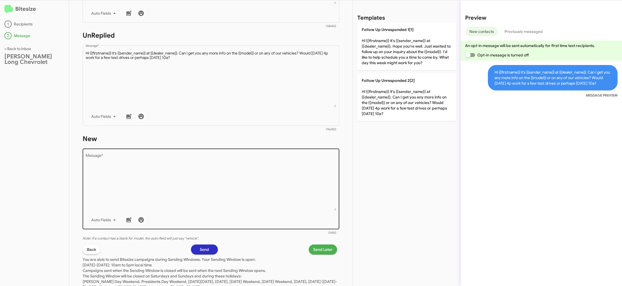
click at [232, 187] on textarea "Message *" at bounding box center [211, 182] width 251 height 57
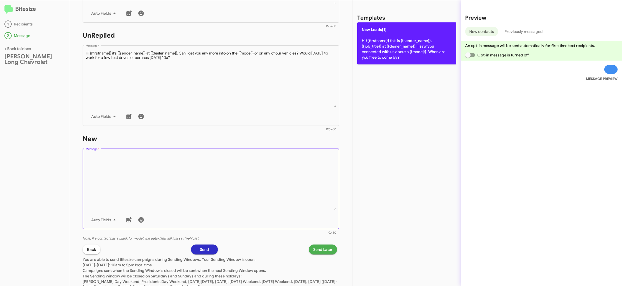
click at [373, 50] on p "New Leads[1] Hi {{firstname}} this is {{sender_name}}, {{job_title}} at {{deale…" at bounding box center [406, 43] width 99 height 42
type textarea "Hi {{firstname}} this is {{sender_name}}, {{job_title}} at {{dealer_name}}. I s…"
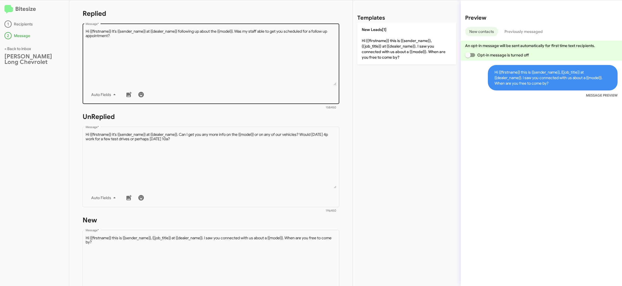
scroll to position [11, 0]
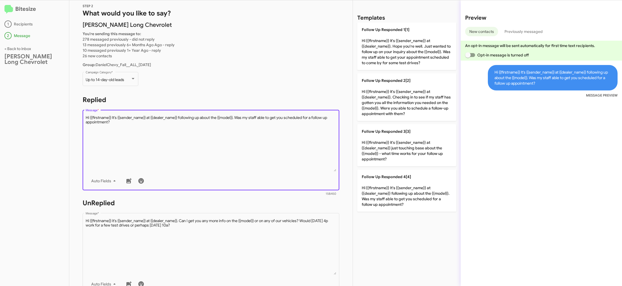
click at [254, 146] on textarea "Message *" at bounding box center [211, 143] width 251 height 57
click at [208, 136] on textarea "Message *" at bounding box center [211, 143] width 251 height 57
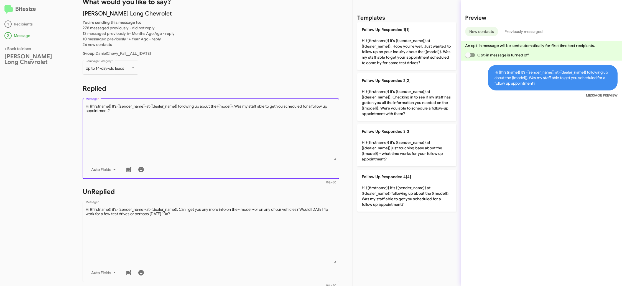
scroll to position [22, 0]
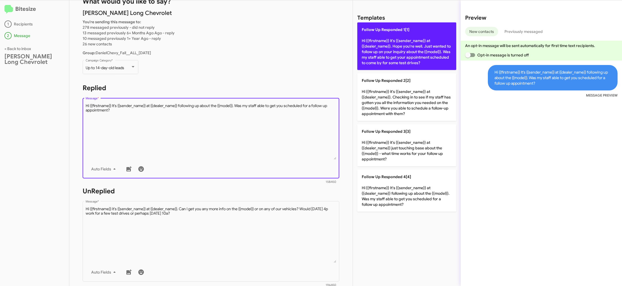
click at [380, 52] on p "Follow Up Responded 1[1] Hi {{firstname}} it's {{sender_name}} at {{dealer_name…" at bounding box center [406, 46] width 99 height 48
type textarea "Hi {{firstname}} it's {{sender_name}} at {{dealer_name}}. Hope you're well. Jus…"
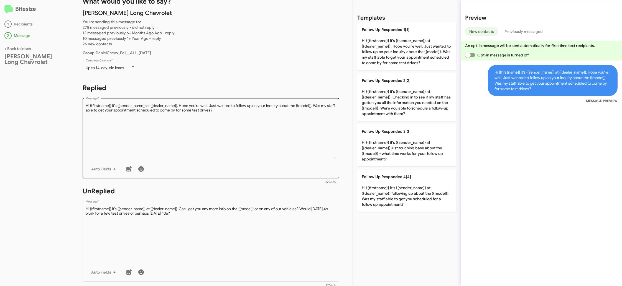
click at [210, 161] on div "Drop image here to insert Auto Fields Message *" at bounding box center [211, 138] width 251 height 82
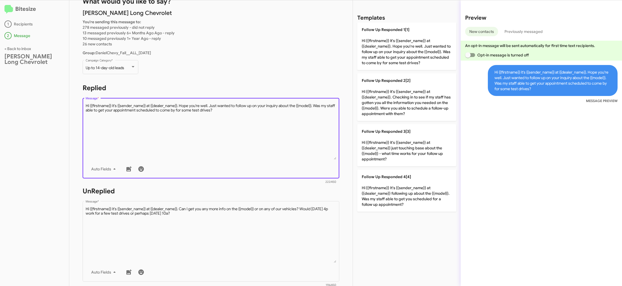
scroll to position [23, 0]
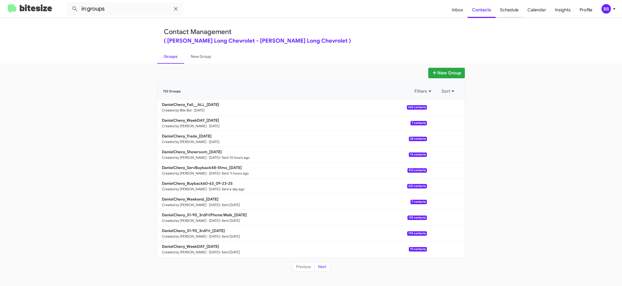
click at [511, 9] on span "Schedule" at bounding box center [508, 10] width 27 height 16
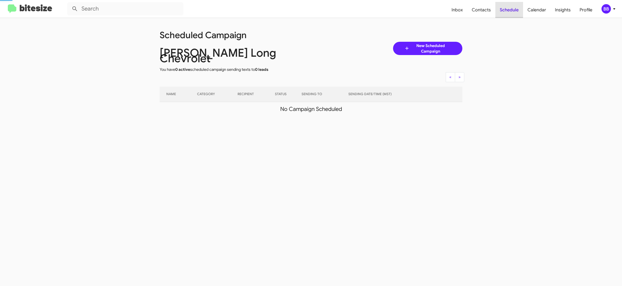
click at [511, 9] on span "Schedule" at bounding box center [509, 10] width 28 height 16
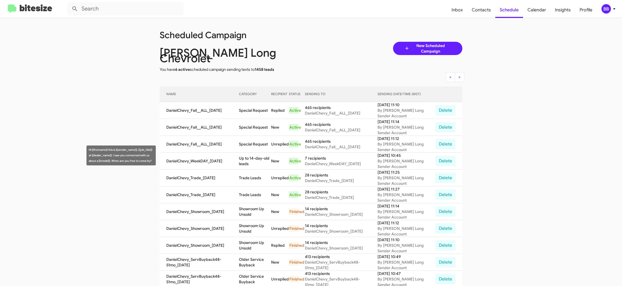
click at [260, 153] on td "Up to 14-day-old leads" at bounding box center [255, 161] width 32 height 17
